Goal: Find specific page/section: Find specific page/section

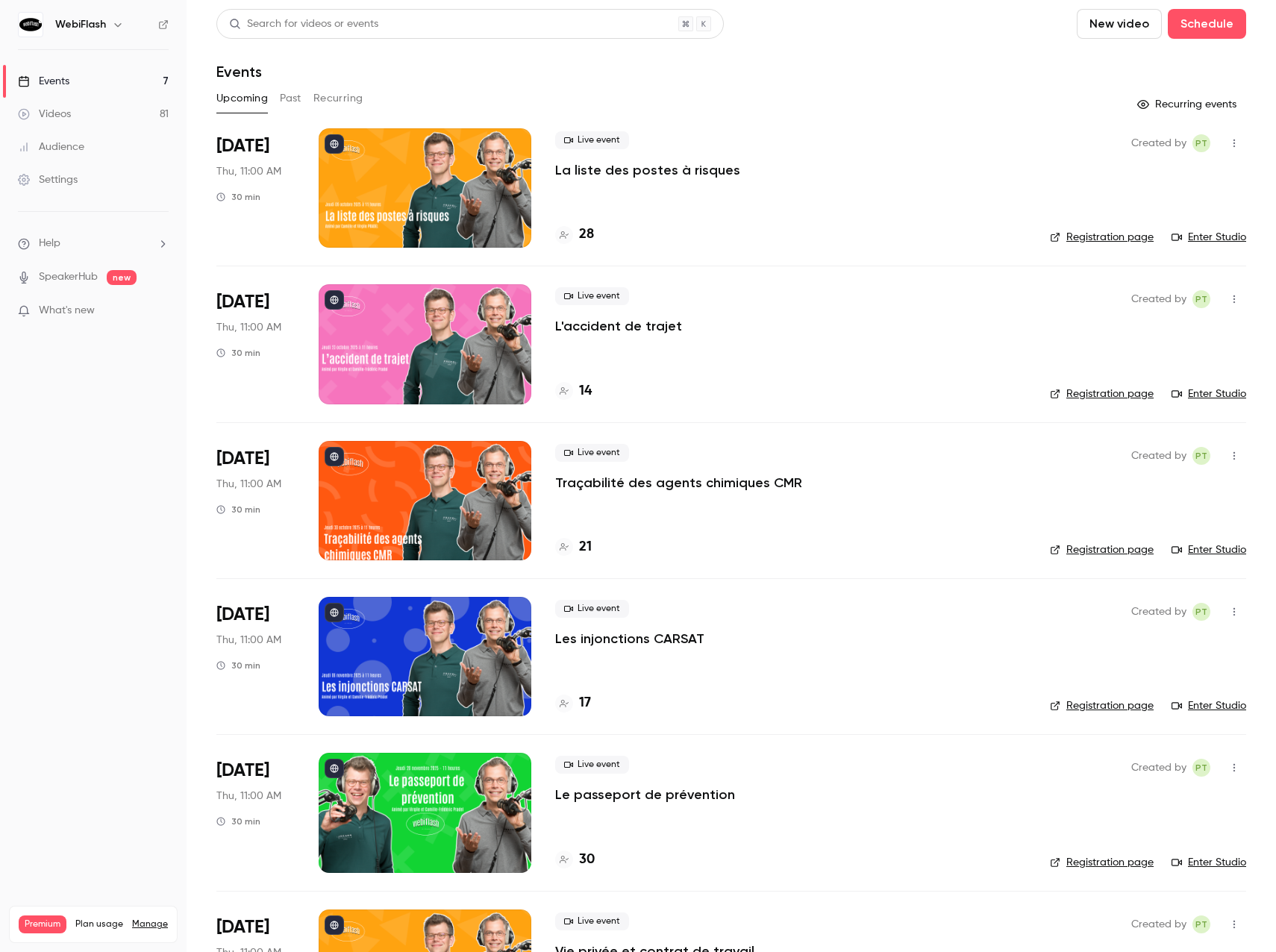
click at [72, 143] on div "Audience" at bounding box center [51, 147] width 66 height 15
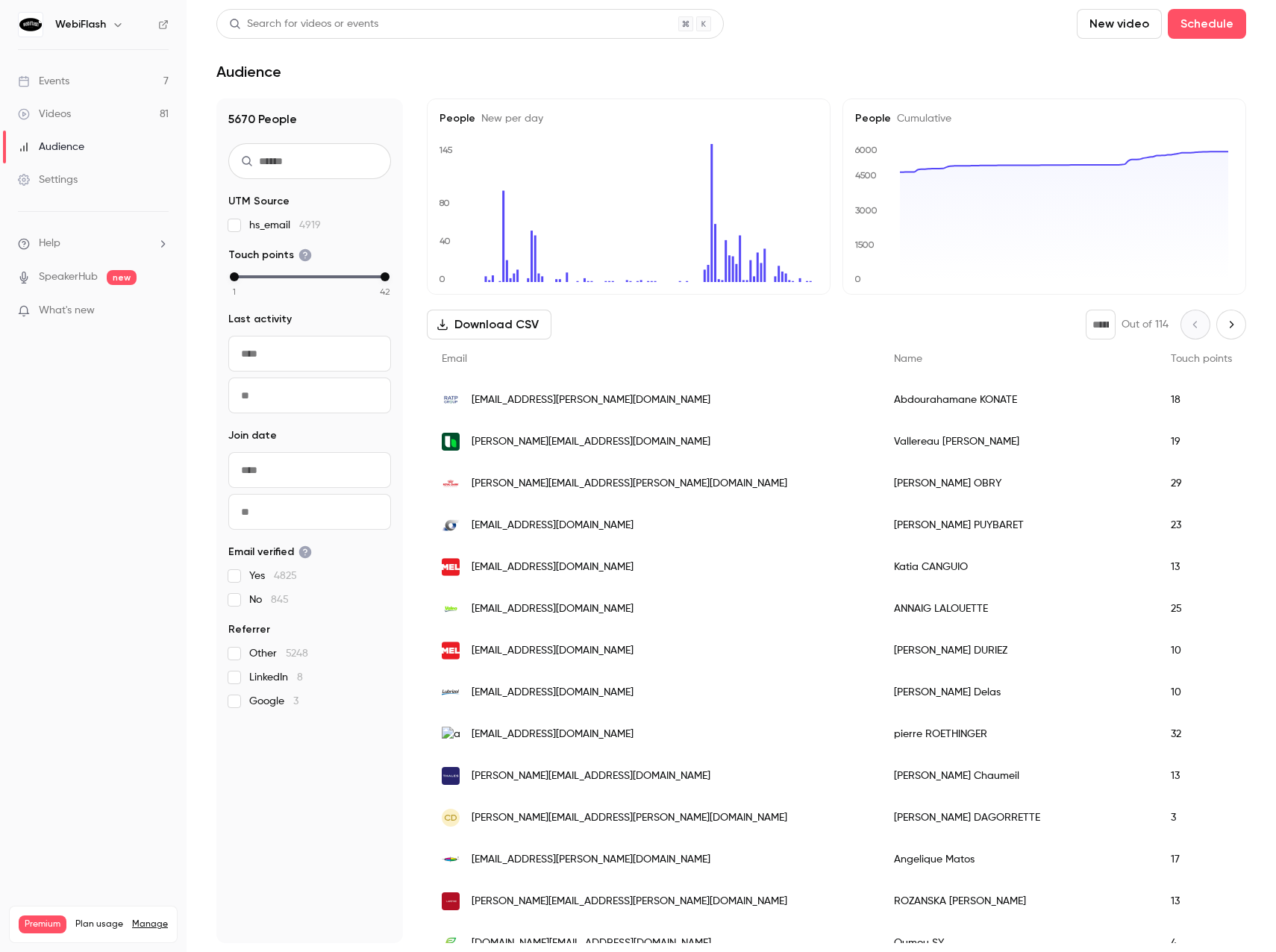
click at [334, 22] on div "Search for videos or events" at bounding box center [303, 24] width 149 height 16
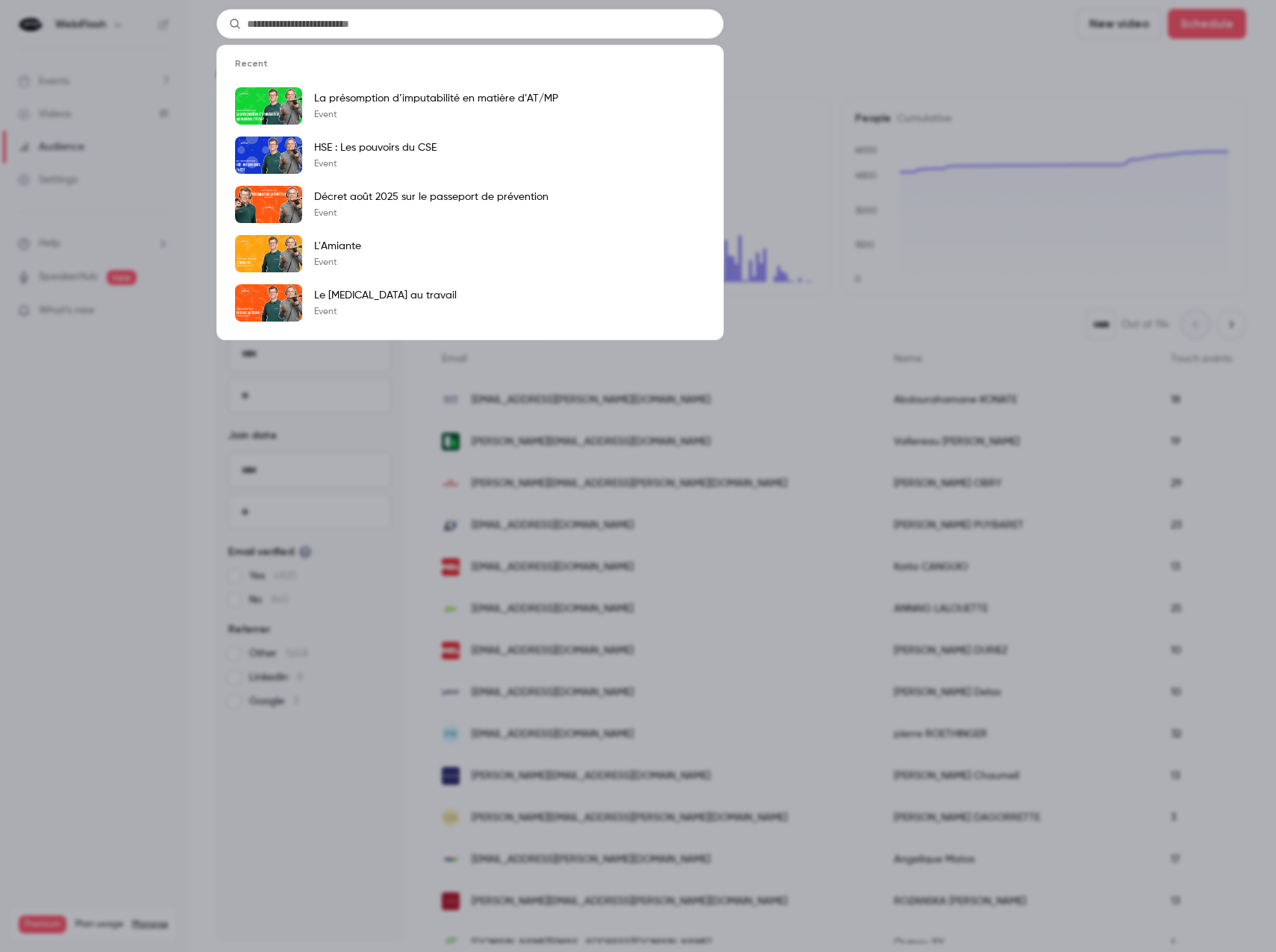
click at [170, 25] on div "Recent La présomption d’imputabilité en matière d’AT/MP Event HSE : Les pouvoir…" at bounding box center [638, 476] width 1276 height 952
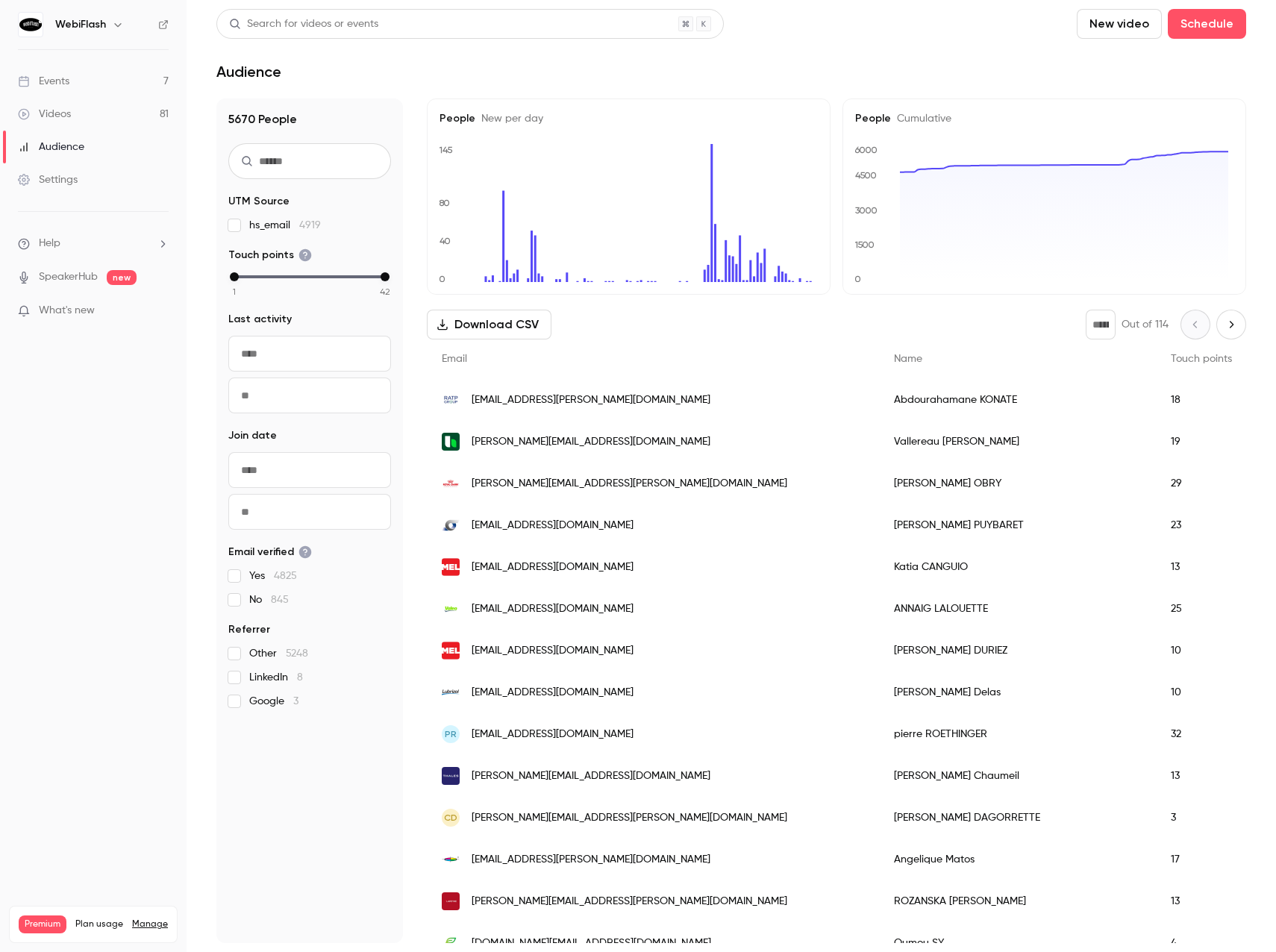
click at [308, 158] on input "text" at bounding box center [309, 161] width 163 height 36
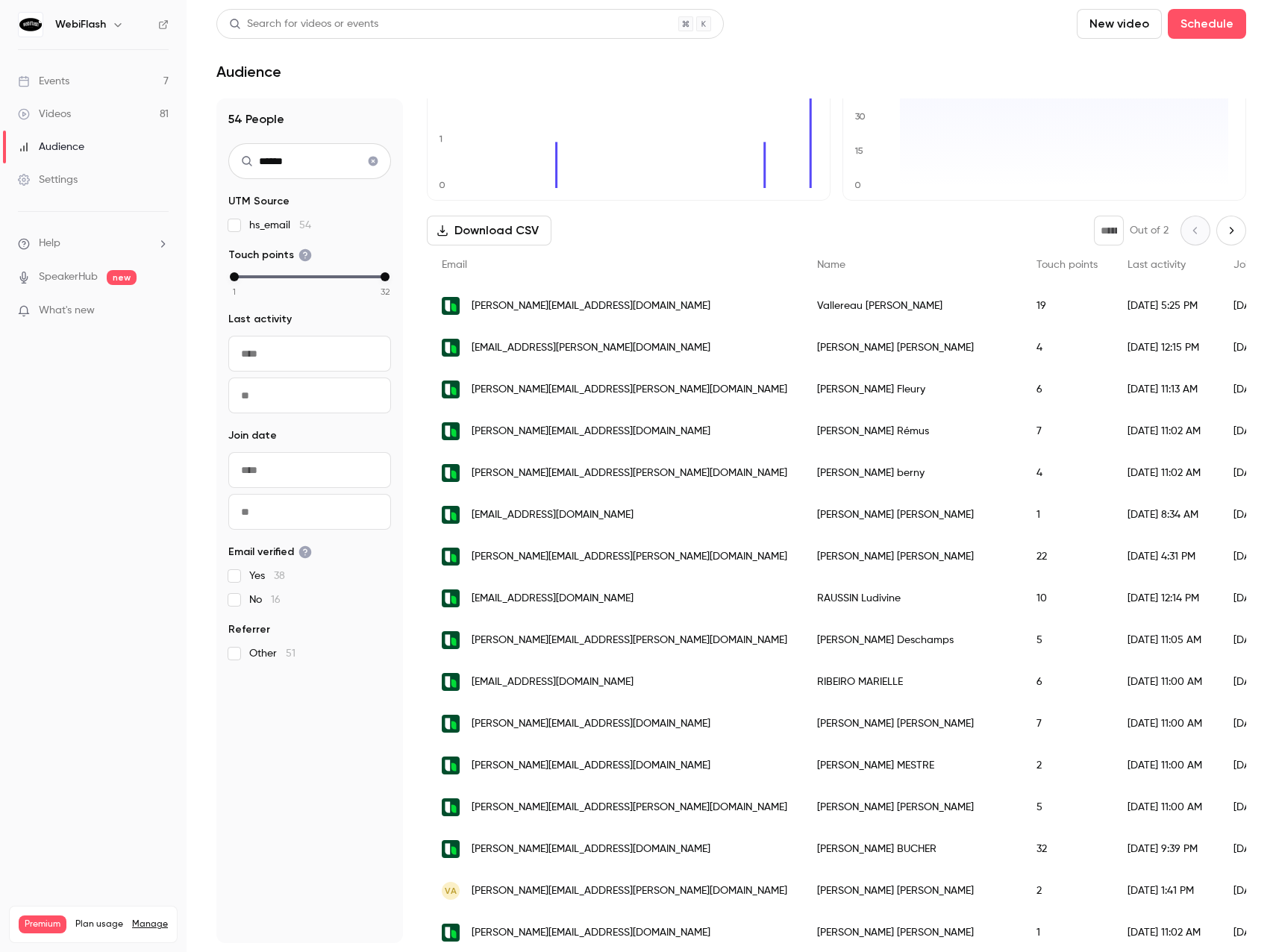
scroll to position [45, 0]
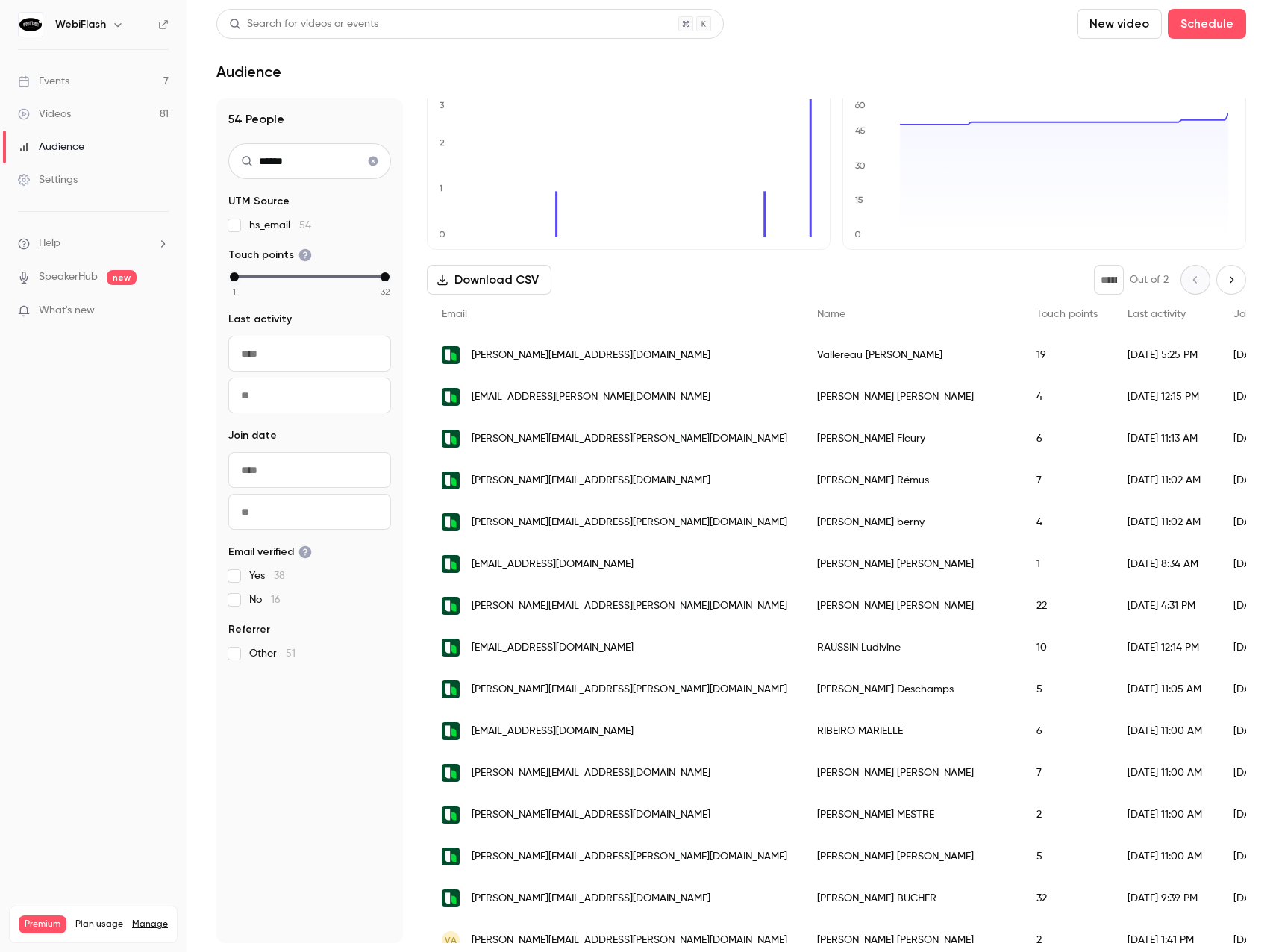
drag, startPoint x: 322, startPoint y: 165, endPoint x: 232, endPoint y: 159, distance: 90.2
click at [232, 159] on input "******" at bounding box center [309, 161] width 163 height 36
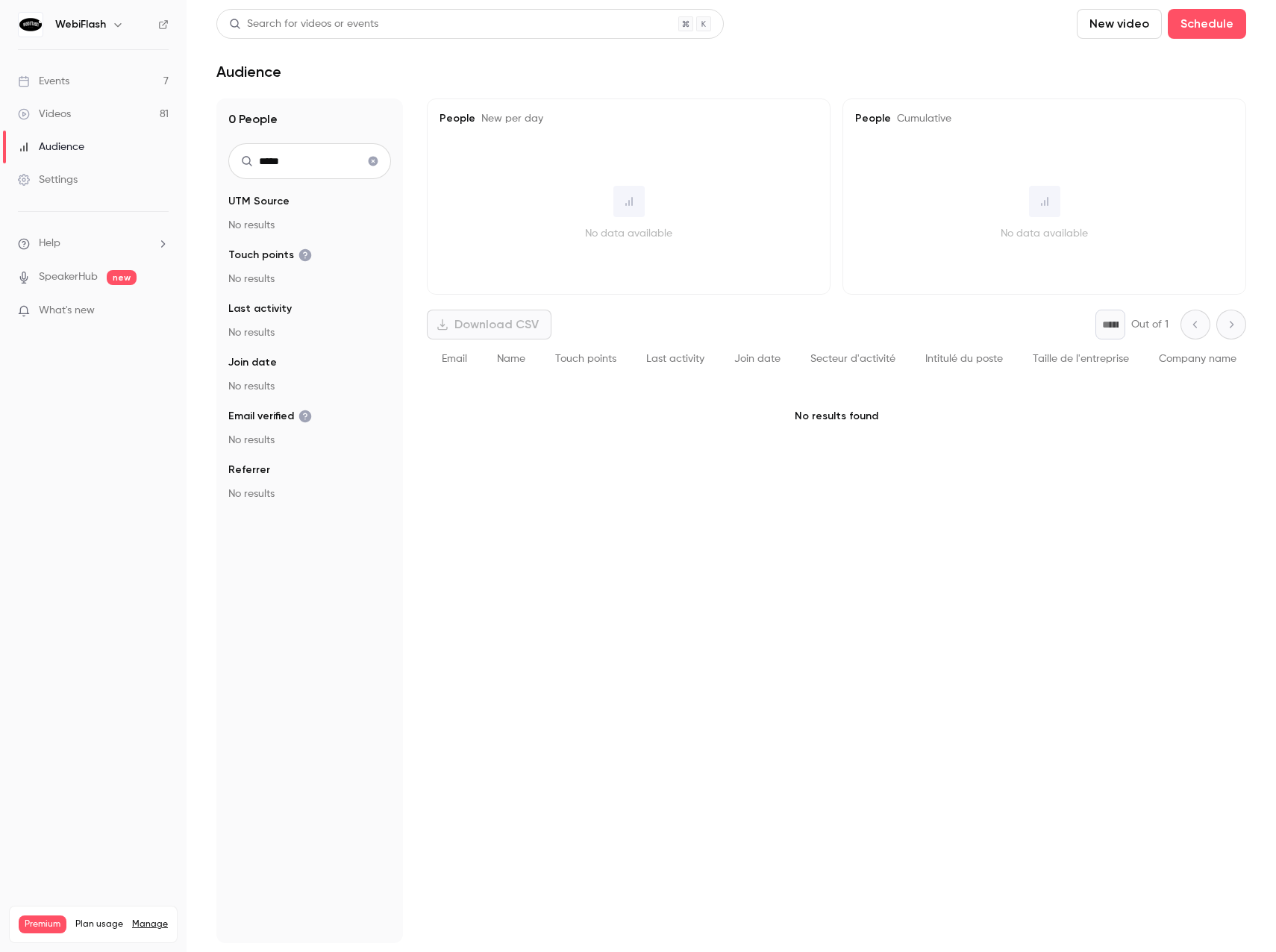
scroll to position [0, 0]
type input "*"
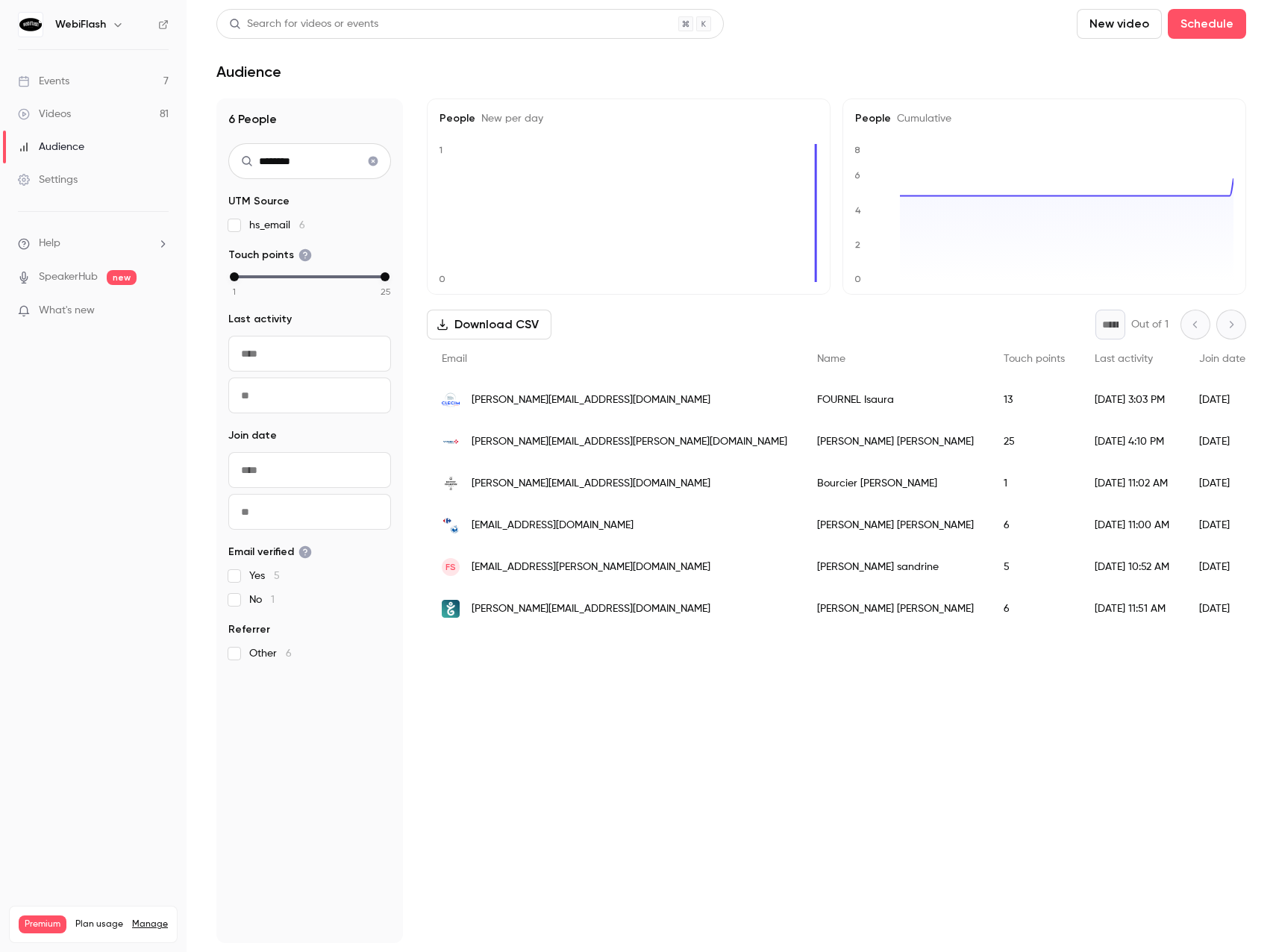
drag, startPoint x: 310, startPoint y: 160, endPoint x: 139, endPoint y: 164, distance: 171.0
click at [139, 164] on div "WebiFlash Events 7 Videos 81 Audience Settings Help SpeakerHub new What's new P…" at bounding box center [638, 476] width 1276 height 952
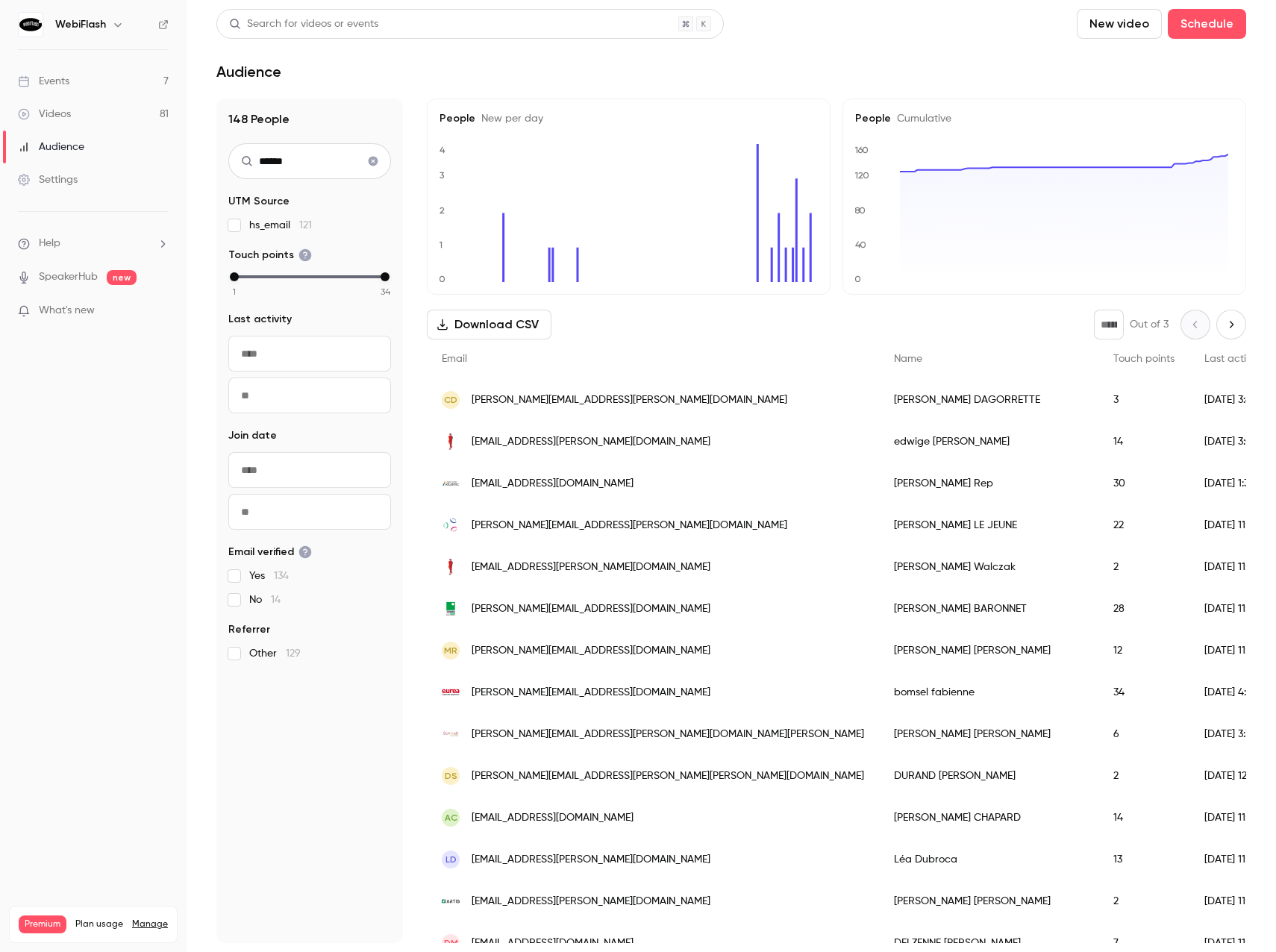
drag, startPoint x: 339, startPoint y: 163, endPoint x: 107, endPoint y: 167, distance: 232.0
click at [107, 167] on div "WebiFlash Events 7 Videos 81 Audience Settings Help SpeakerHub new What's new P…" at bounding box center [638, 476] width 1276 height 952
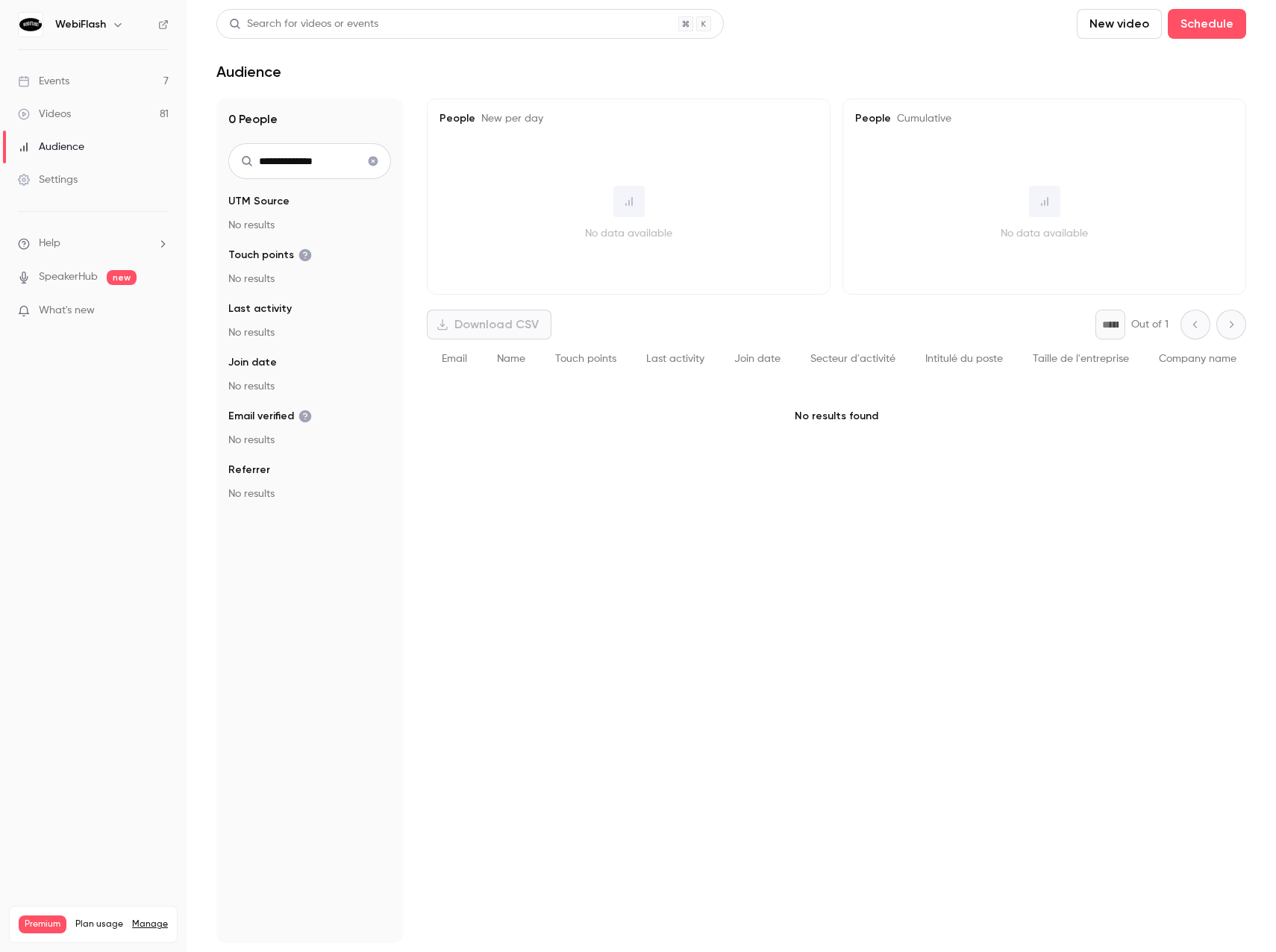
type input "**********"
click at [378, 159] on icon "Clear search" at bounding box center [372, 161] width 12 height 11
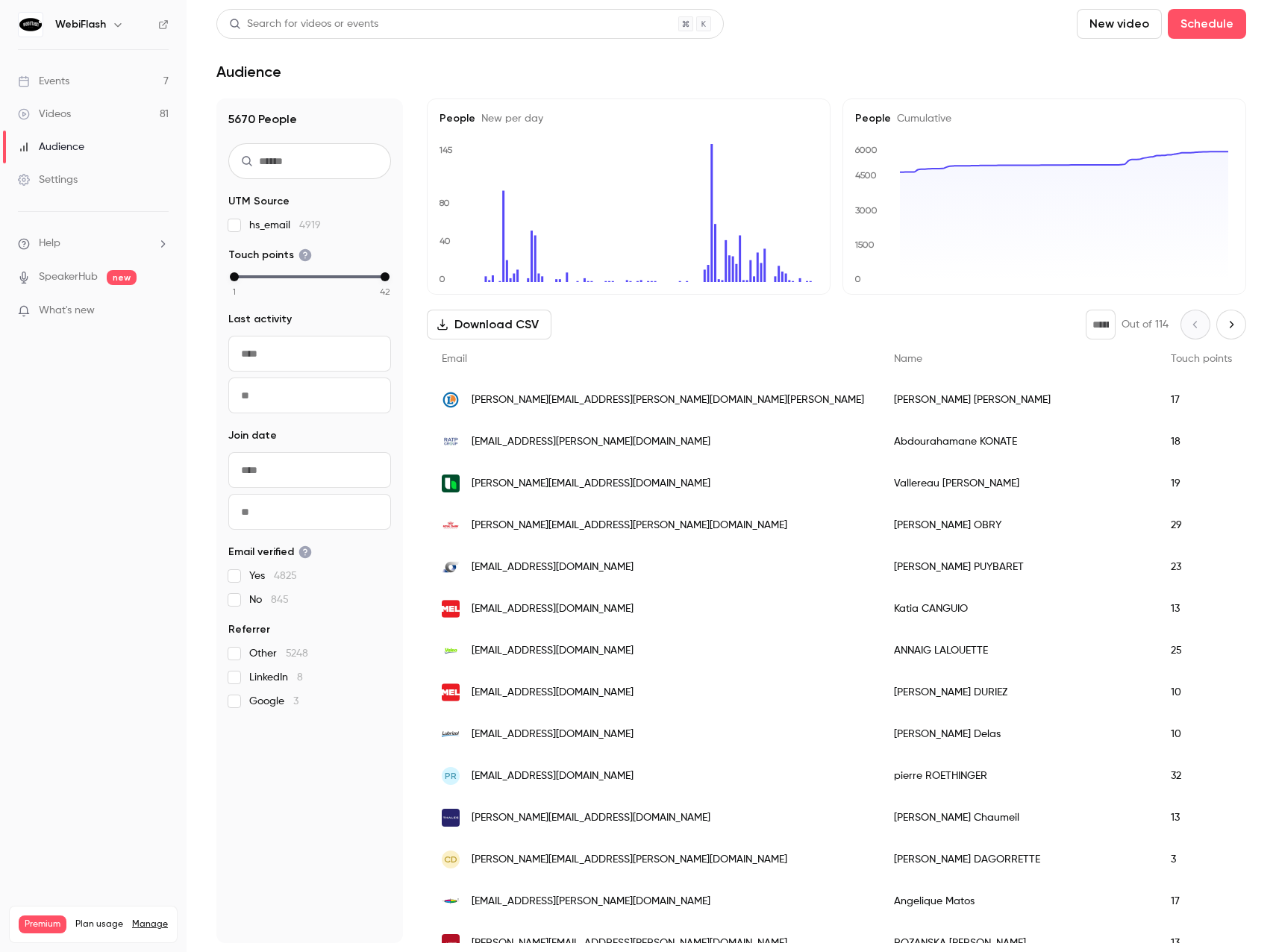
click at [255, 346] on input "text" at bounding box center [309, 353] width 163 height 36
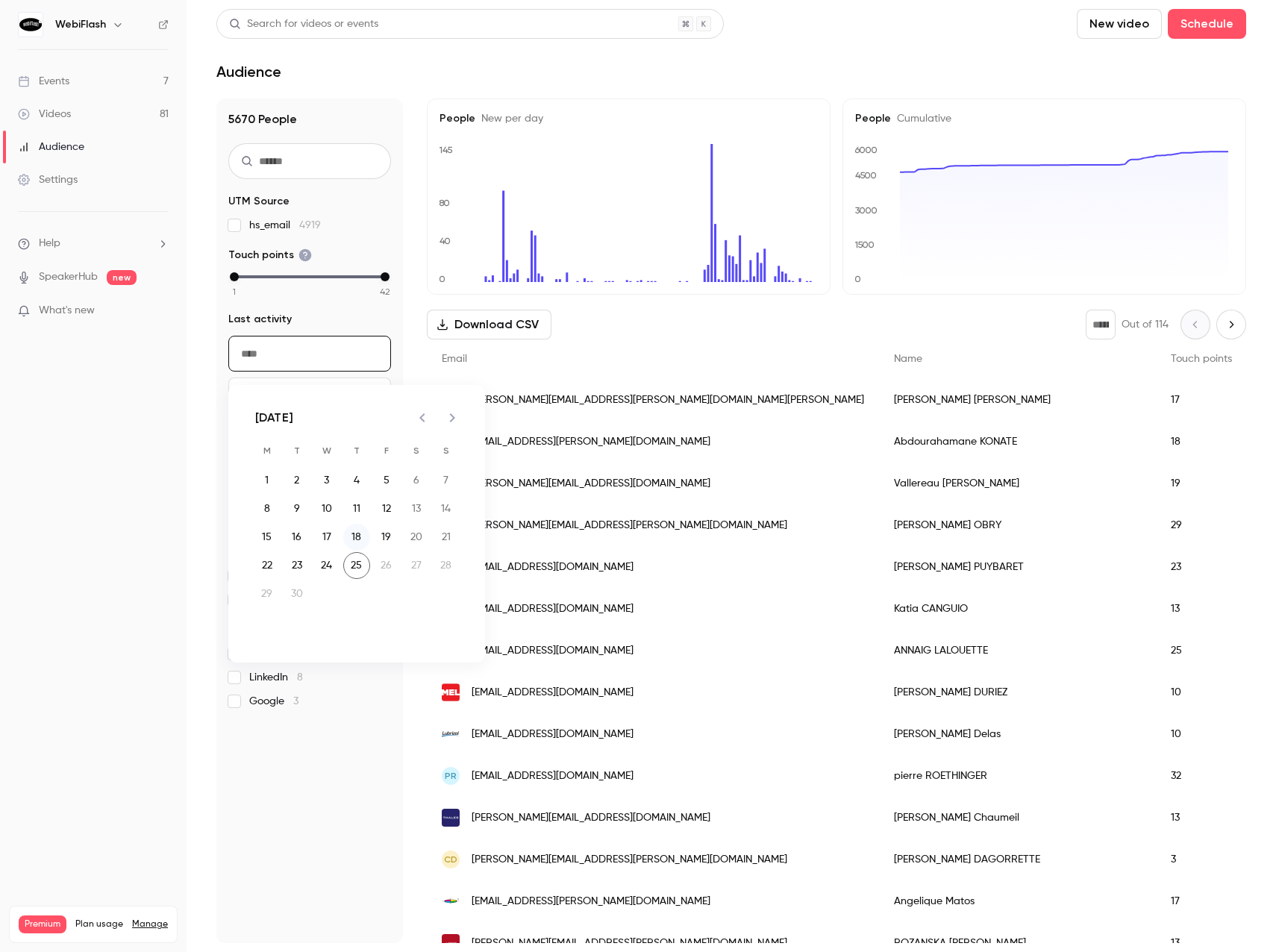
click at [355, 536] on button "18" at bounding box center [357, 537] width 27 height 27
type input "**********"
